Goal: Task Accomplishment & Management: Manage account settings

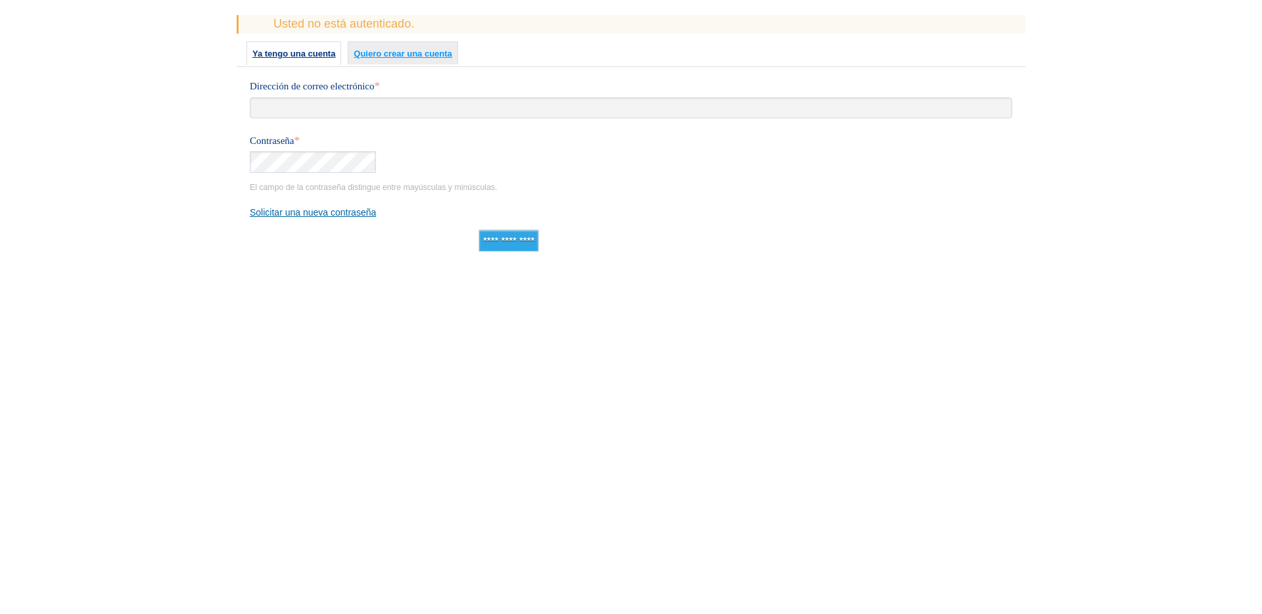
click at [316, 108] on input "Dirección de correo electrónico *" at bounding box center [631, 107] width 762 height 21
type input "**********"
click at [0, 297] on com-1password-button at bounding box center [0, 297] width 0 height 0
click at [519, 246] on input "**********" at bounding box center [508, 240] width 60 height 22
